Goal: Find specific page/section: Find specific page/section

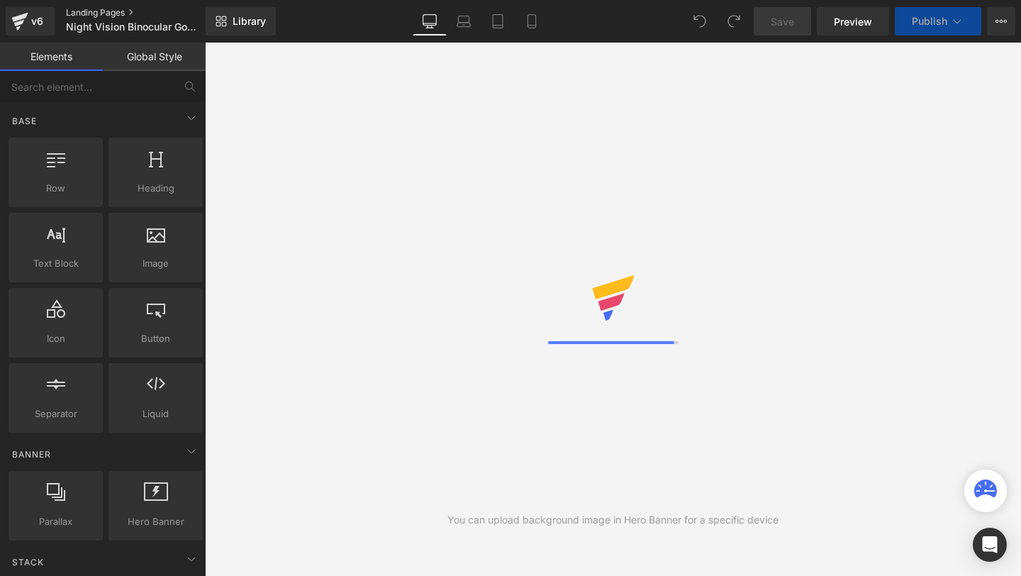
scroll to position [0, 1420]
click at [101, 14] on link "Landing Pages" at bounding box center [147, 12] width 163 height 11
click at [122, 12] on link "Landing Pages" at bounding box center [147, 12] width 163 height 11
